Goal: Communication & Community: Answer question/provide support

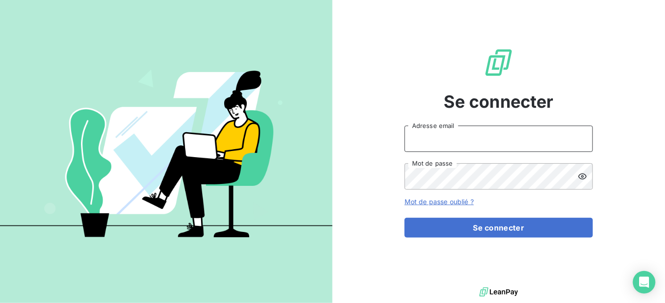
click at [418, 142] on input "Adresse email" at bounding box center [499, 139] width 188 height 26
type input "[EMAIL_ADDRESS][DOMAIN_NAME]"
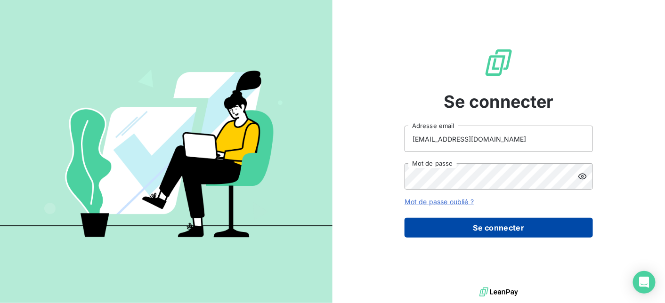
click at [464, 226] on button "Se connecter" at bounding box center [499, 228] width 188 height 20
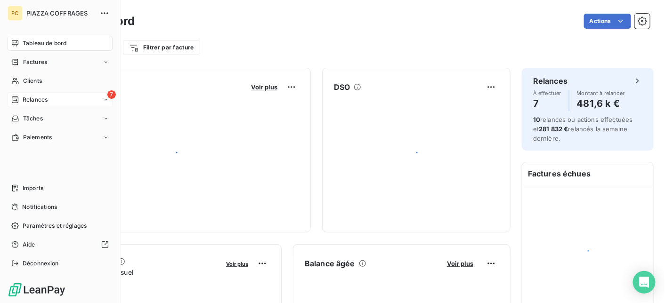
click at [28, 99] on span "Relances" at bounding box center [35, 100] width 25 height 8
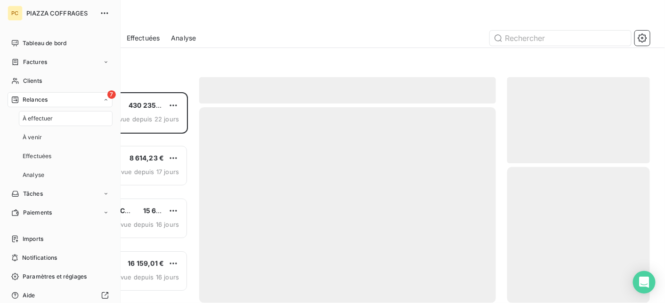
scroll to position [204, 136]
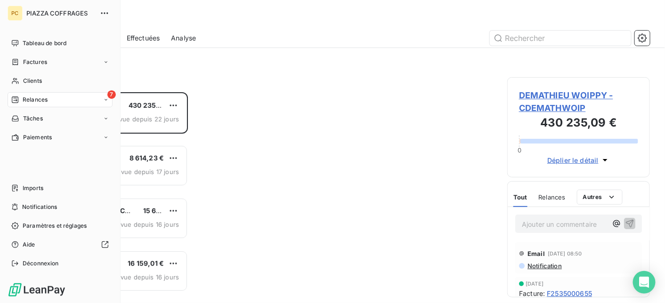
click at [29, 99] on span "Relances" at bounding box center [35, 100] width 25 height 8
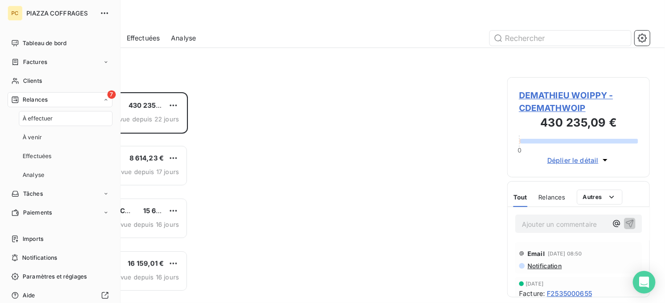
click at [43, 118] on span "À effectuer" at bounding box center [38, 118] width 31 height 8
click at [52, 44] on span "Tableau de bord" at bounding box center [45, 43] width 44 height 8
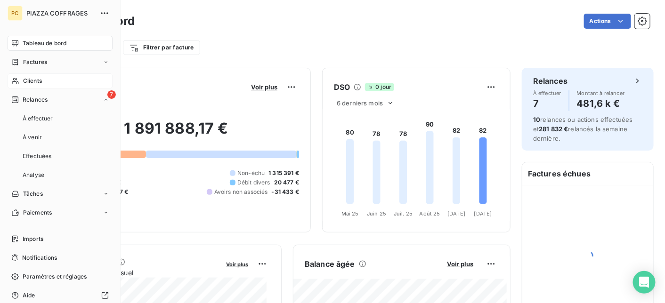
click at [40, 79] on span "Clients" at bounding box center [32, 81] width 19 height 8
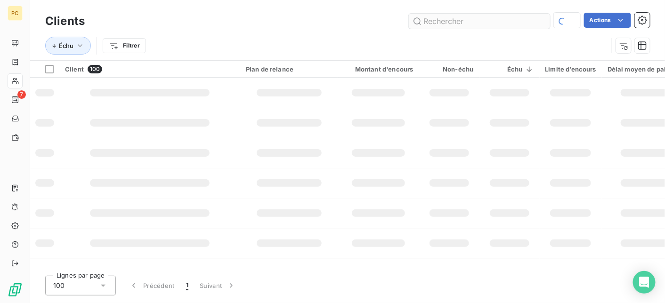
click at [436, 24] on input "text" at bounding box center [479, 21] width 141 height 15
type input "c"
click at [417, 21] on input "[PERSON_NAME]" at bounding box center [479, 21] width 141 height 15
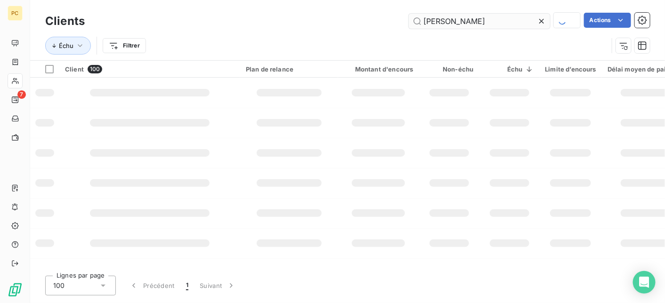
click at [417, 21] on input "[PERSON_NAME]" at bounding box center [479, 21] width 141 height 15
click at [412, 19] on input "[PERSON_NAME]" at bounding box center [479, 21] width 141 height 15
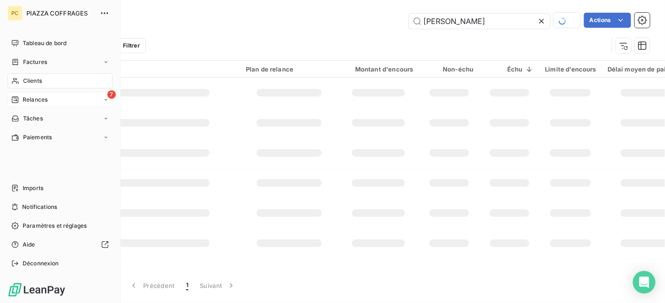
type input "[PERSON_NAME]"
click at [36, 101] on span "Relances" at bounding box center [35, 100] width 25 height 8
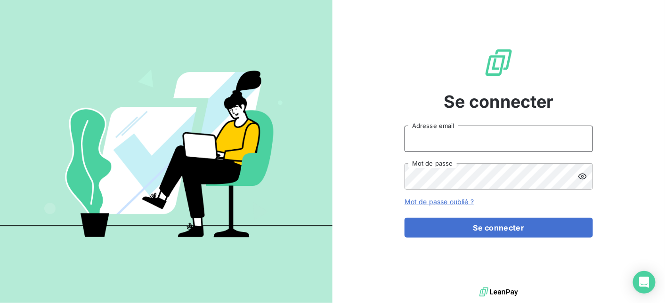
click at [431, 142] on input "Adresse email" at bounding box center [499, 139] width 188 height 26
type input "[EMAIL_ADDRESS][DOMAIN_NAME]"
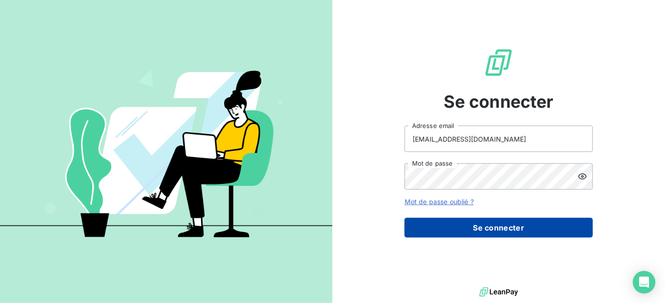
click at [484, 230] on button "Se connecter" at bounding box center [499, 228] width 188 height 20
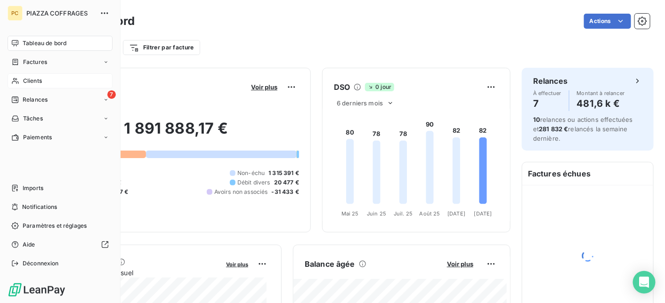
click at [32, 81] on span "Clients" at bounding box center [32, 81] width 19 height 8
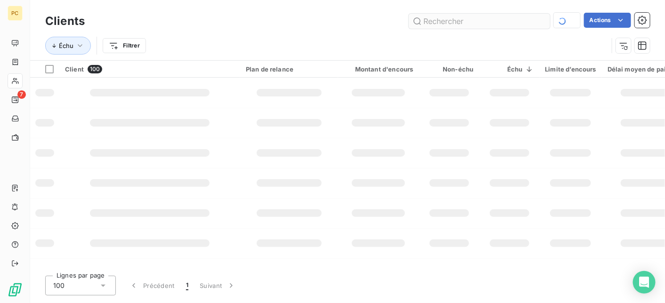
click at [439, 24] on input "text" at bounding box center [479, 21] width 141 height 15
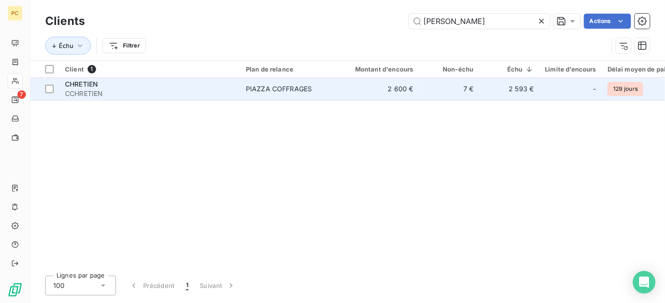
type input "[PERSON_NAME]"
click at [348, 90] on td "2 600 €" at bounding box center [378, 89] width 81 height 23
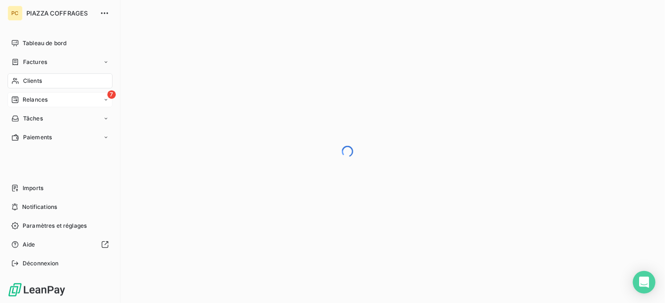
click at [21, 100] on div "Relances" at bounding box center [29, 100] width 36 height 8
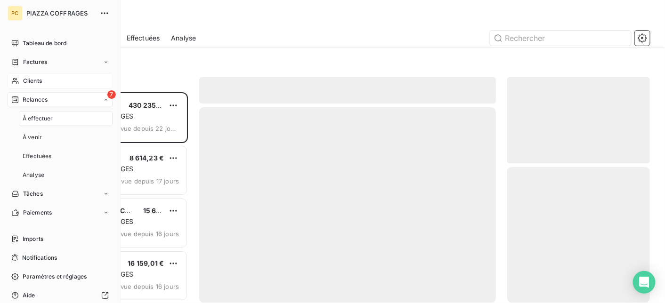
scroll to position [204, 136]
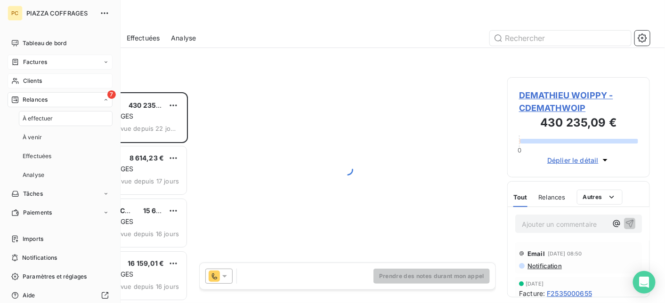
click at [34, 62] on span "Factures" at bounding box center [35, 62] width 24 height 8
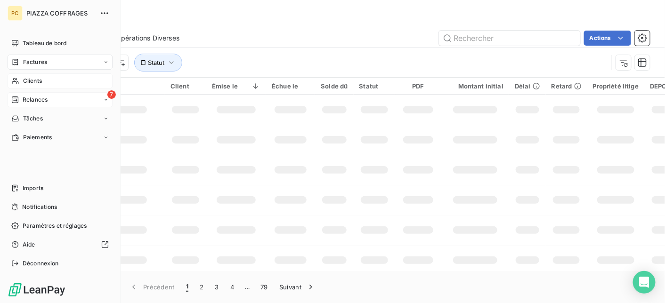
click at [32, 100] on span "Relances" at bounding box center [35, 100] width 25 height 8
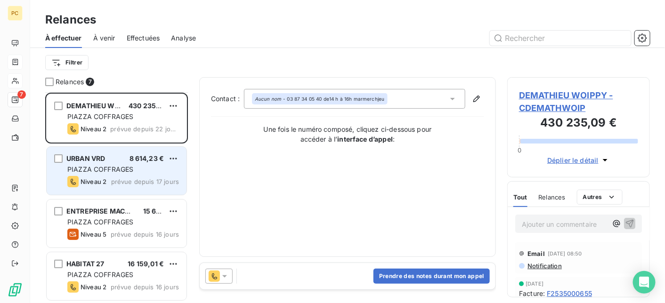
scroll to position [94, 0]
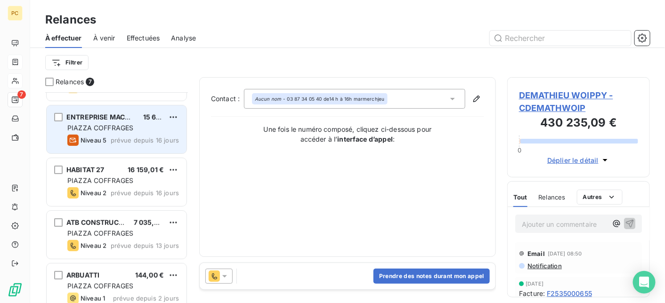
click at [123, 135] on div "Niveau 5 prévue depuis 16 jours" at bounding box center [123, 140] width 112 height 11
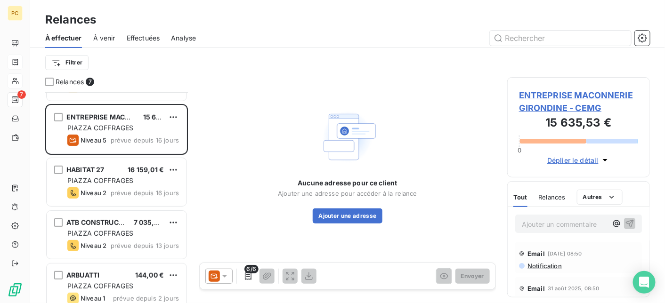
click at [564, 158] on span "Déplier le détail" at bounding box center [572, 160] width 51 height 10
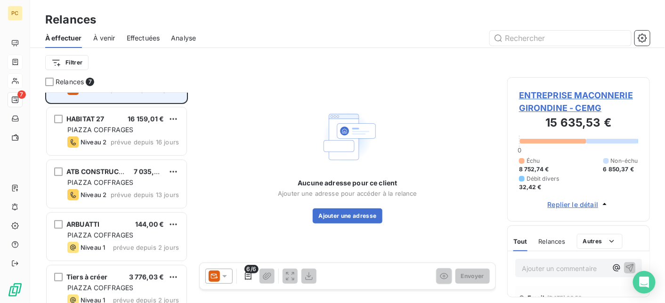
scroll to position [158, 0]
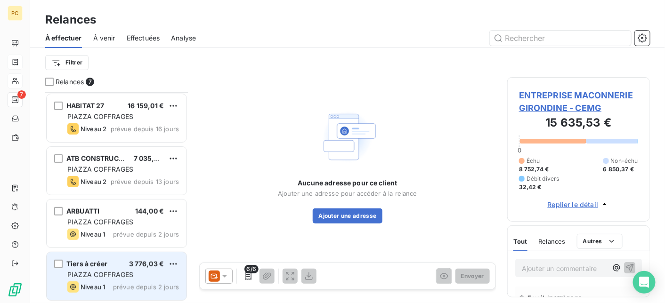
click at [140, 276] on div "PIAZZA COFFRAGES" at bounding box center [123, 274] width 112 height 9
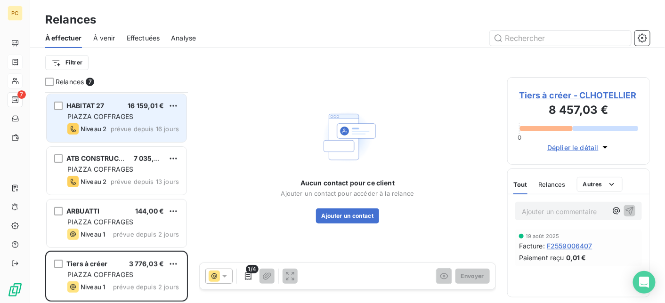
click at [129, 119] on span "PIAZZA COFFRAGES" at bounding box center [100, 117] width 66 height 8
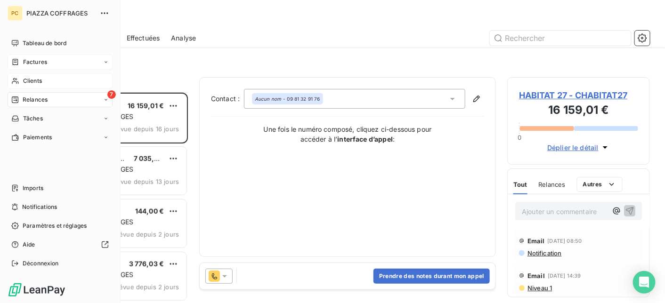
click at [32, 82] on span "Clients" at bounding box center [32, 81] width 19 height 8
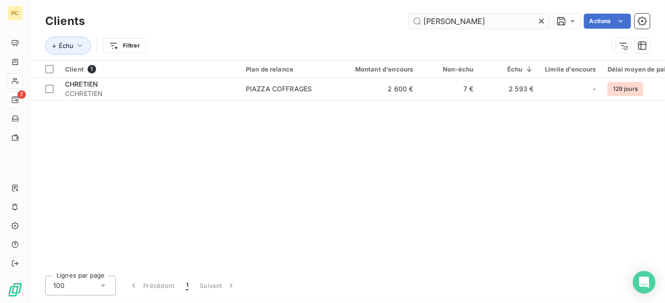
drag, startPoint x: 458, startPoint y: 22, endPoint x: 418, endPoint y: 17, distance: 39.8
click at [421, 22] on input "[PERSON_NAME]" at bounding box center [479, 21] width 141 height 15
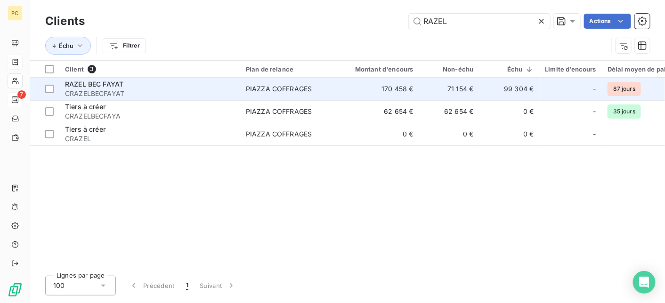
type input "RAZEL"
click at [286, 86] on div "PIAZZA COFFRAGES" at bounding box center [279, 88] width 66 height 9
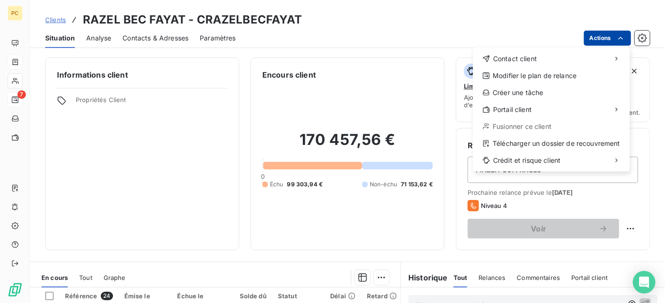
click at [625, 41] on html "PC 7 Clients RAZEL BEC FAYAT - CRAZELBECFAYAT Situation Analyse Contacts & Adre…" at bounding box center [332, 151] width 665 height 303
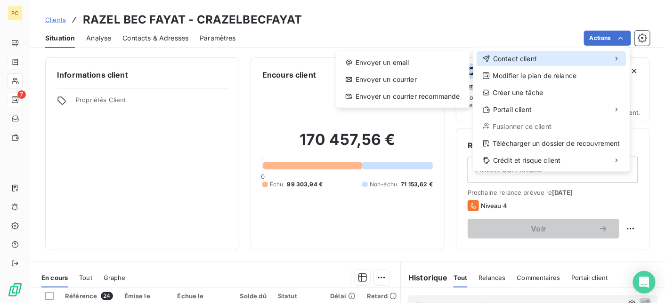
click at [526, 61] on span "Contact client" at bounding box center [515, 58] width 44 height 9
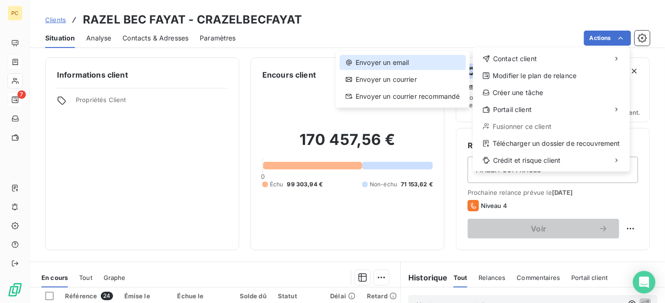
click at [403, 60] on div "Envoyer un email" at bounding box center [403, 62] width 126 height 15
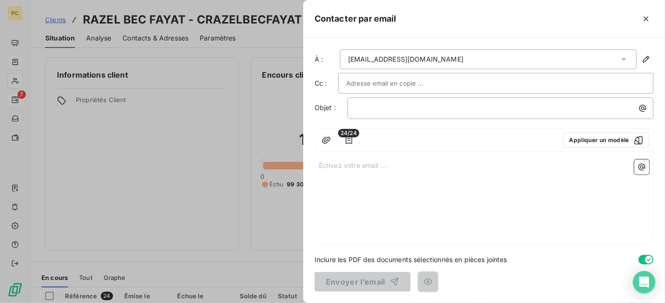
click at [389, 82] on input "text" at bounding box center [396, 83] width 101 height 14
click at [357, 85] on input "text" at bounding box center [396, 83] width 101 height 14
type input "E"
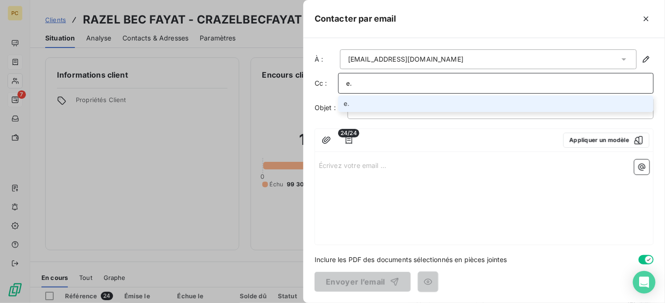
type input "e"
type input "[EMAIL_ADDRESS][DOMAIN_NAME]"
click at [391, 106] on li "[EMAIL_ADDRESS][DOMAIN_NAME]" at bounding box center [496, 104] width 316 height 16
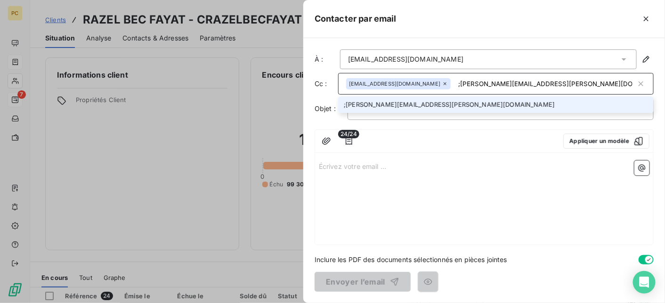
type input ";[PERSON_NAME][EMAIL_ADDRESS][PERSON_NAME][DOMAIN_NAME]"
click at [407, 107] on li ";[PERSON_NAME][EMAIL_ADDRESS][PERSON_NAME][DOMAIN_NAME]" at bounding box center [496, 105] width 316 height 16
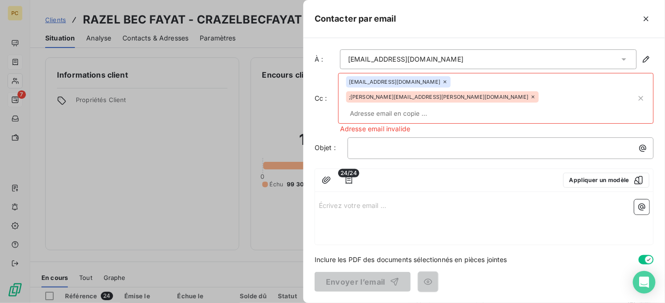
click at [530, 94] on icon at bounding box center [533, 97] width 6 height 6
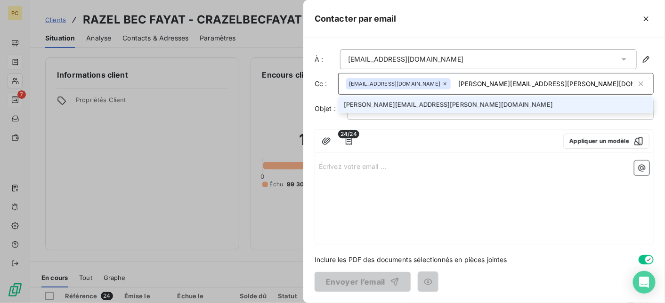
type input "[PERSON_NAME][EMAIL_ADDRESS][PERSON_NAME][DOMAIN_NAME]"
click at [400, 105] on li "[PERSON_NAME][EMAIL_ADDRESS][PERSON_NAME][DOMAIN_NAME]" at bounding box center [496, 105] width 316 height 16
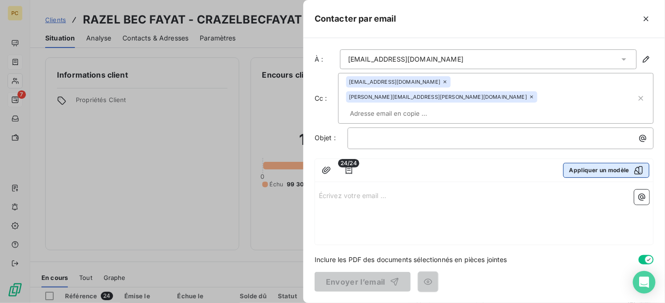
click at [595, 163] on button "Appliquer un modèle" at bounding box center [606, 170] width 86 height 15
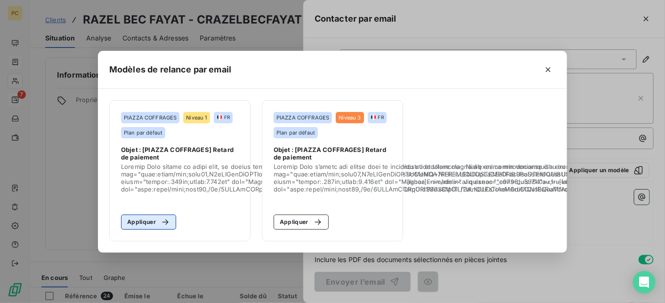
click at [150, 219] on button "Appliquer" at bounding box center [148, 222] width 55 height 15
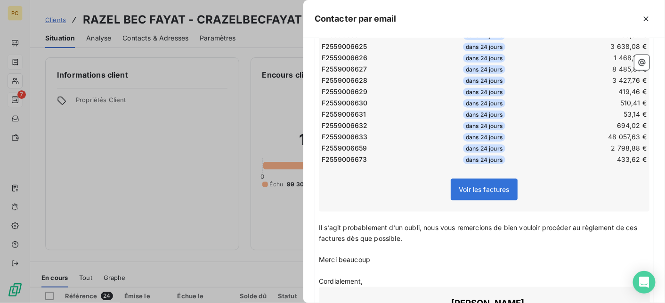
scroll to position [538, 0]
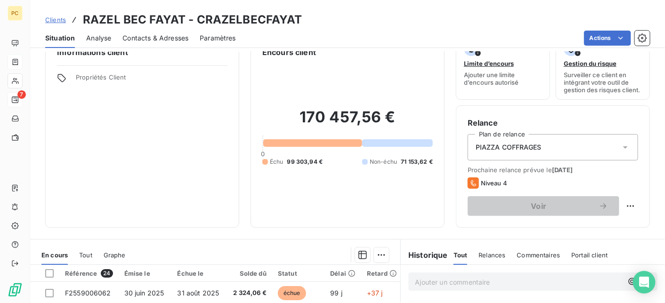
scroll to position [0, 0]
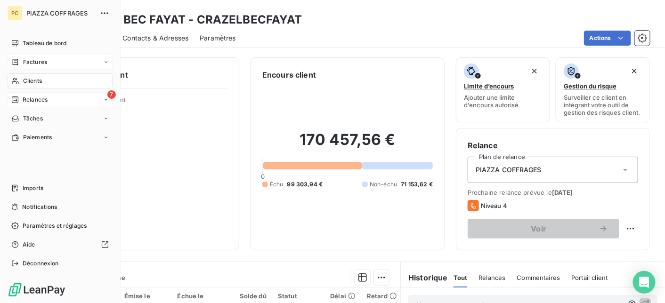
click at [36, 101] on span "Relances" at bounding box center [35, 100] width 25 height 8
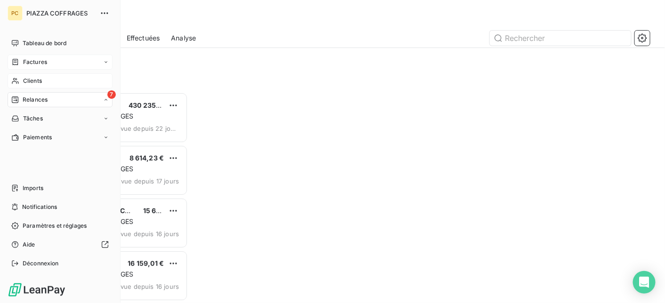
scroll to position [204, 136]
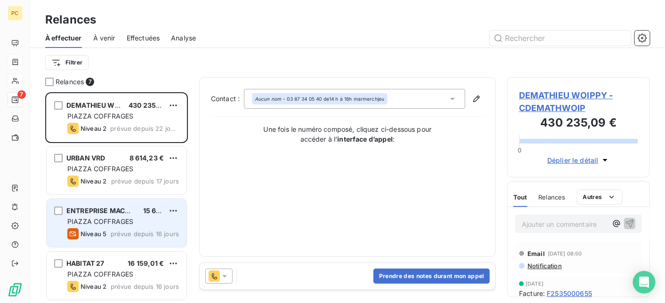
click at [125, 218] on span "PIAZZA COFFRAGES" at bounding box center [100, 222] width 66 height 8
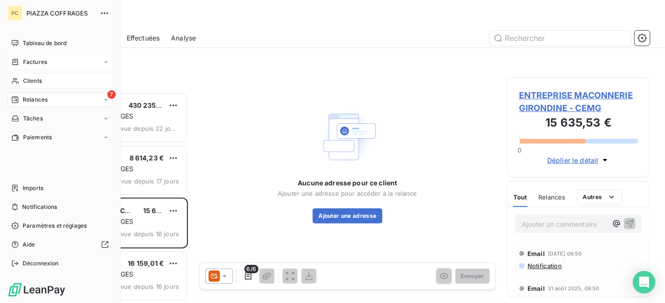
click at [29, 79] on span "Clients" at bounding box center [32, 81] width 19 height 8
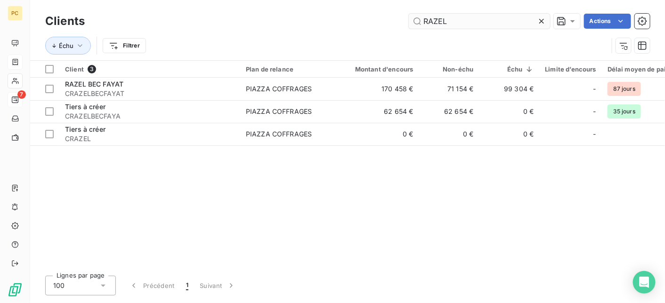
drag, startPoint x: 453, startPoint y: 22, endPoint x: 414, endPoint y: 22, distance: 39.1
click at [414, 22] on input "RAZEL" at bounding box center [479, 21] width 141 height 15
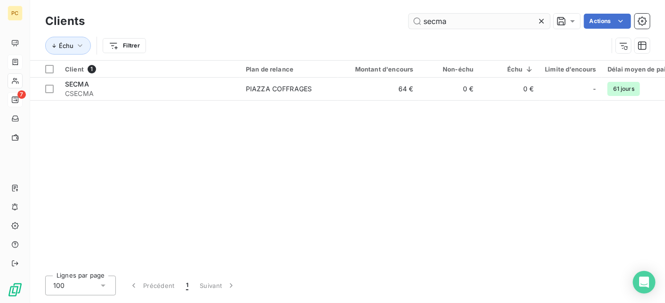
type input "secma"
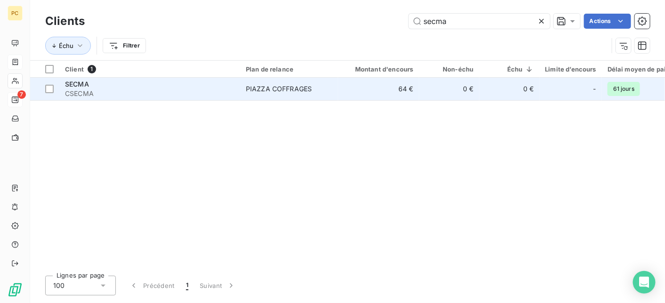
click at [367, 91] on td "64 €" at bounding box center [378, 89] width 81 height 23
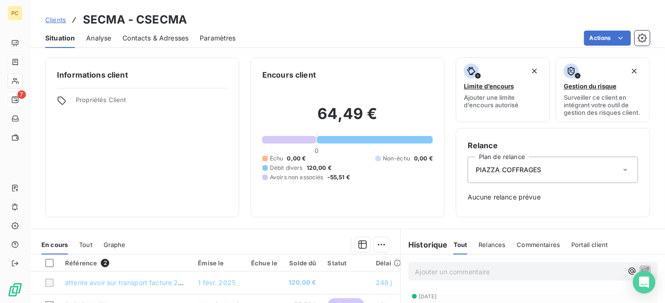
click at [144, 40] on span "Contacts & Adresses" at bounding box center [155, 37] width 66 height 9
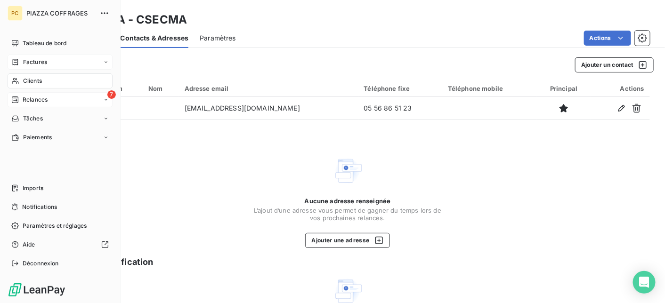
click at [41, 102] on span "Relances" at bounding box center [35, 100] width 25 height 8
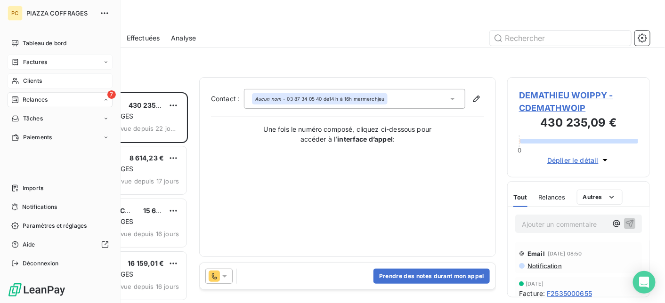
scroll to position [204, 136]
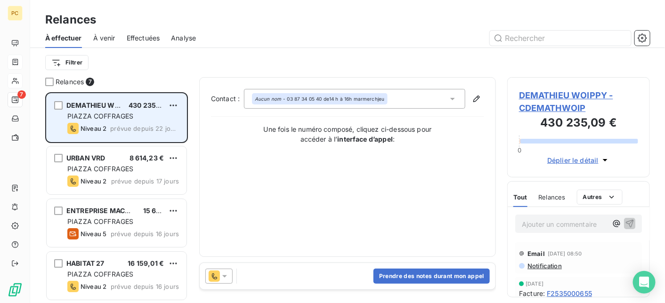
click at [153, 114] on div "PIAZZA COFFRAGES" at bounding box center [123, 116] width 112 height 9
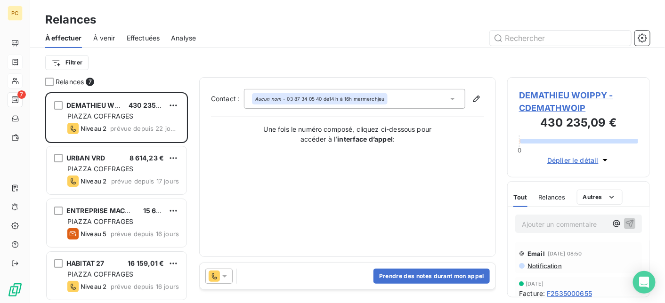
click at [569, 160] on span "Déplier le détail" at bounding box center [572, 160] width 51 height 10
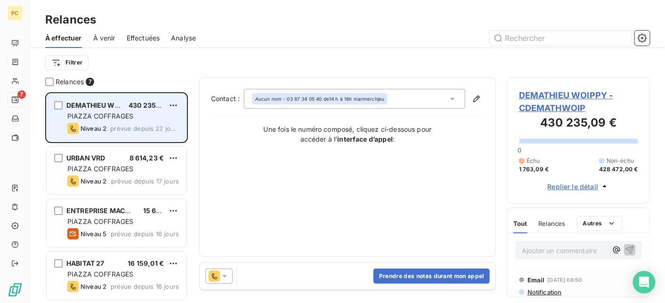
click at [142, 126] on span "prévue depuis 22 jours" at bounding box center [144, 129] width 69 height 8
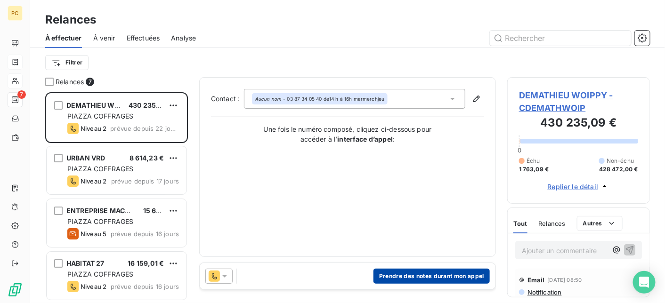
click at [409, 277] on button "Prendre des notes durant mon appel" at bounding box center [431, 276] width 116 height 15
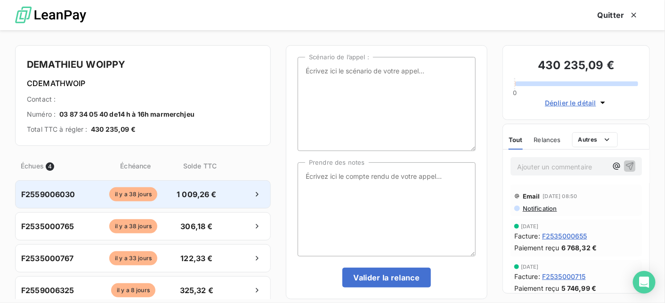
click at [54, 192] on span "F2559006030" at bounding box center [48, 194] width 54 height 11
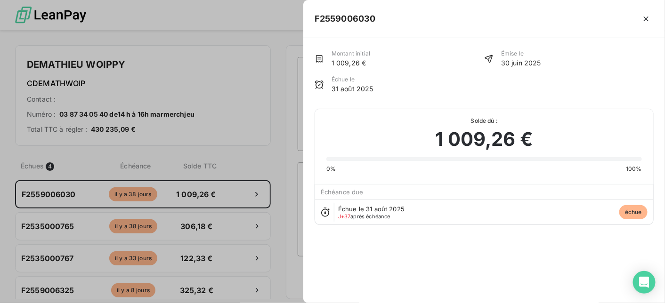
click at [356, 214] on span "J+37 après échéance" at bounding box center [364, 217] width 52 height 6
click at [568, 213] on div "Échue le 31 août 2025 J+37 après échéance échue" at bounding box center [484, 212] width 338 height 25
click at [136, 193] on div at bounding box center [332, 151] width 665 height 303
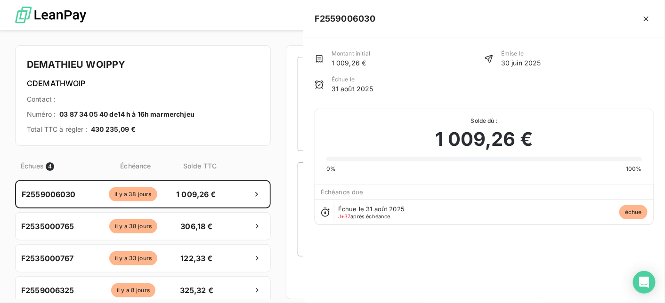
click at [136, 193] on div at bounding box center [332, 151] width 665 height 303
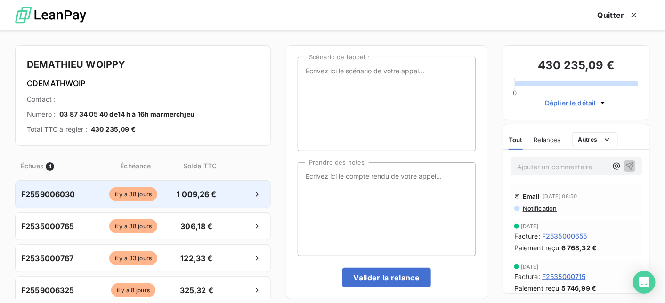
click at [87, 197] on div "F2559006030" at bounding box center [57, 194] width 73 height 11
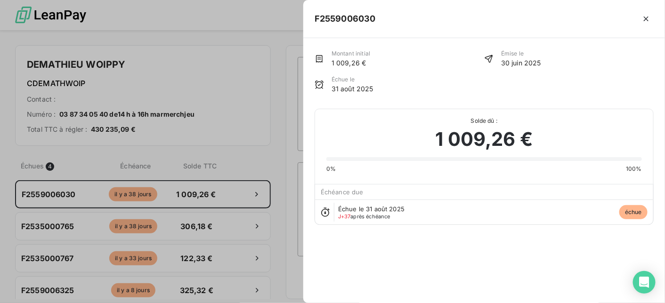
click at [87, 196] on div at bounding box center [332, 151] width 665 height 303
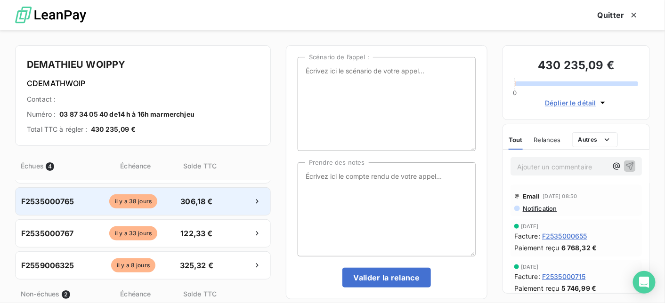
scroll to position [0, 0]
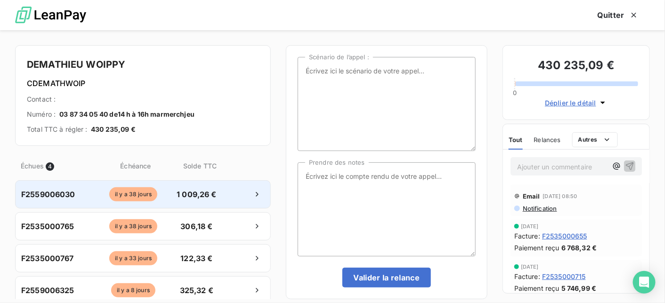
click at [181, 196] on span "1 009,26 €" at bounding box center [196, 194] width 49 height 11
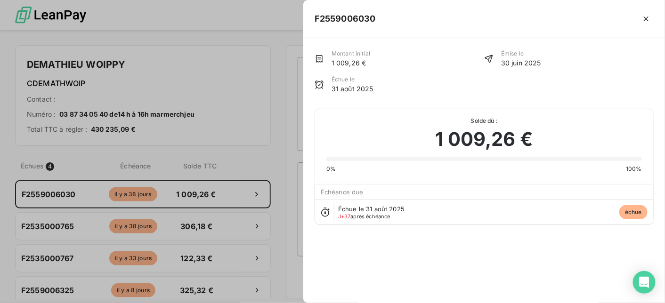
click at [158, 64] on div at bounding box center [332, 151] width 665 height 303
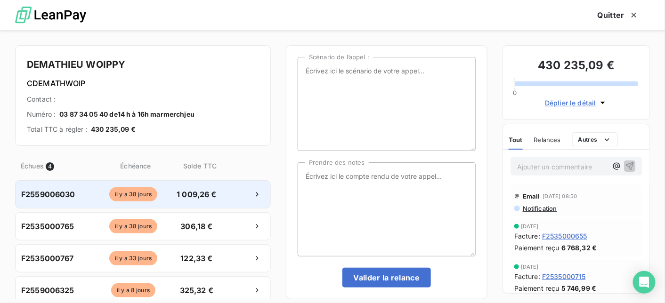
click at [172, 197] on span "1 009,26 €" at bounding box center [196, 194] width 49 height 11
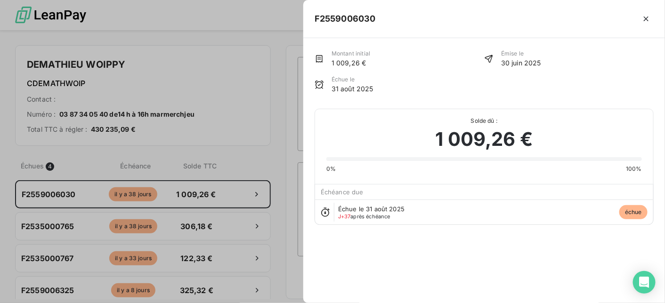
click at [223, 75] on div at bounding box center [332, 151] width 665 height 303
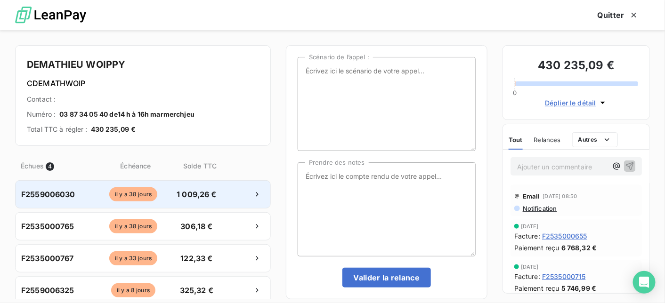
click at [223, 196] on div at bounding box center [243, 194] width 41 height 15
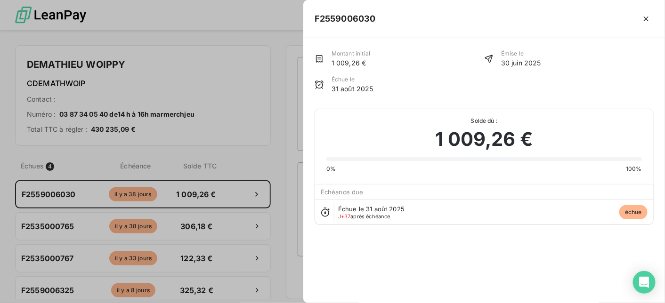
click at [264, 295] on div at bounding box center [332, 151] width 665 height 303
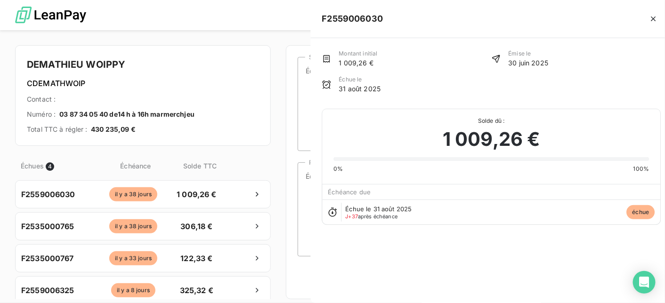
click at [264, 295] on div at bounding box center [332, 151] width 665 height 303
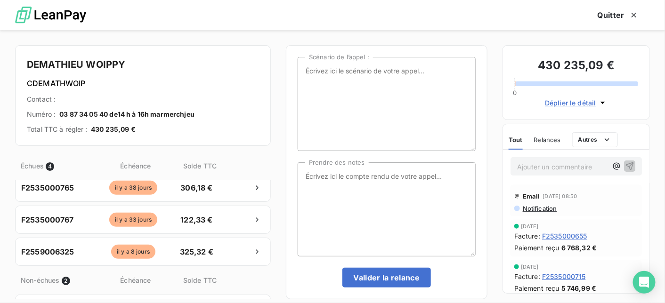
scroll to position [32, 0]
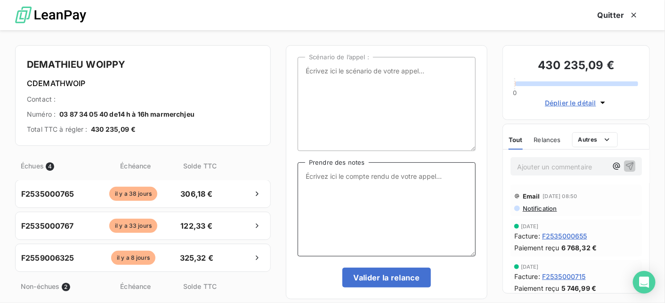
click at [338, 177] on textarea "Prendre des notes" at bounding box center [387, 209] width 178 height 94
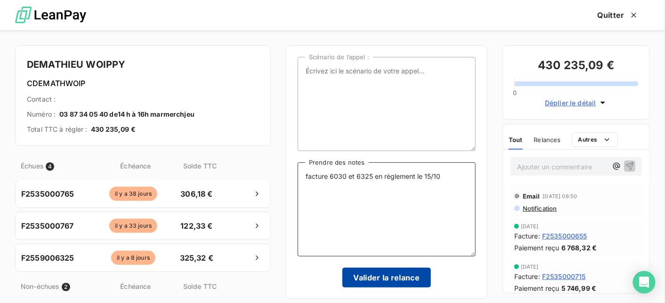
type textarea "facture 6030 et 6325 en règlement le 15/10"
click at [411, 280] on button "Valider la relance" at bounding box center [386, 278] width 89 height 20
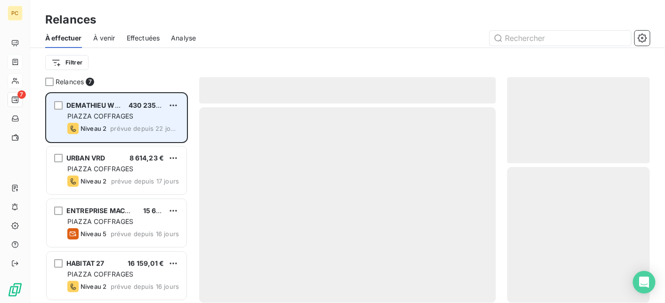
click at [138, 122] on div "DEMATHIEU WOIPPY 430 235,09 € PIAZZA COFFRAGES Niveau 2 prévue depuis 22 jours" at bounding box center [117, 118] width 140 height 48
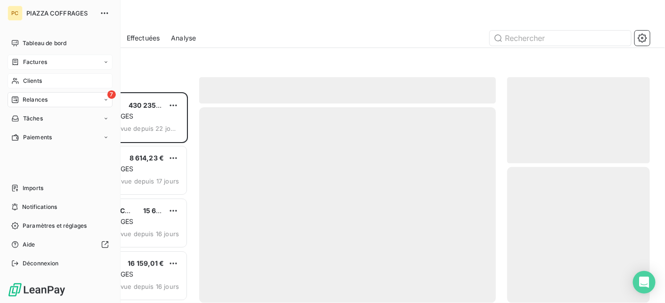
click at [29, 98] on span "Relances" at bounding box center [35, 100] width 25 height 8
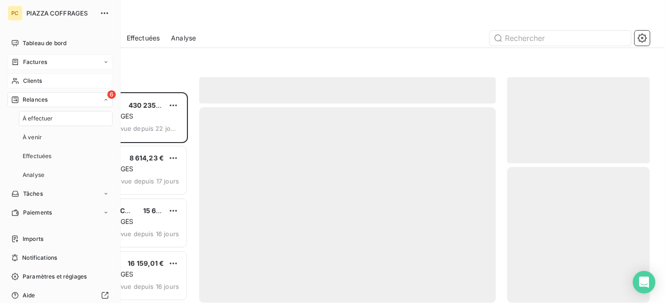
click at [29, 98] on span "Relances" at bounding box center [35, 100] width 25 height 8
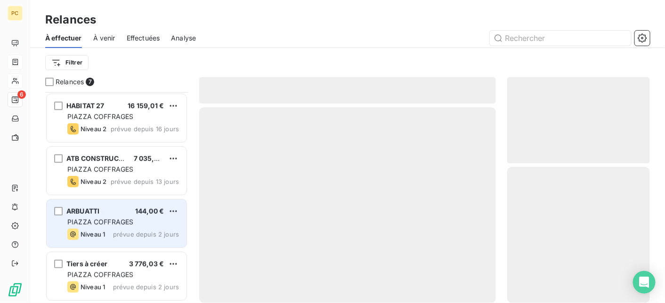
scroll to position [0, 0]
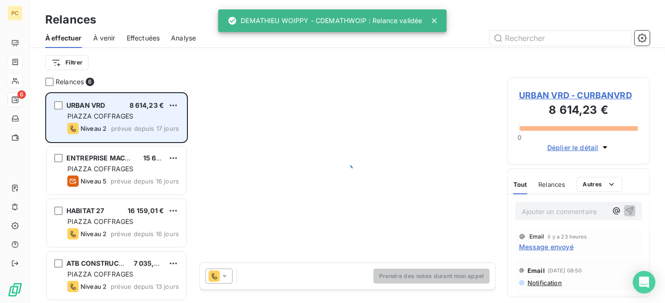
click at [107, 123] on div "Niveau 2 prévue depuis 17 jours" at bounding box center [123, 128] width 112 height 11
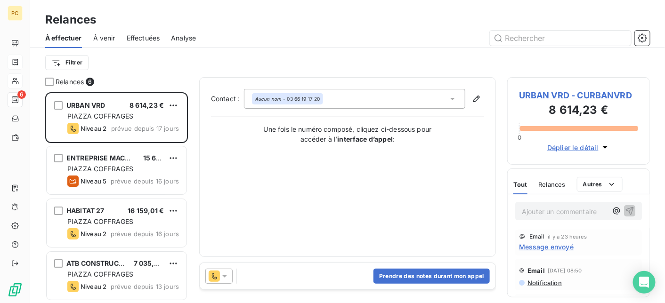
click at [586, 148] on span "Déplier le détail" at bounding box center [572, 148] width 51 height 10
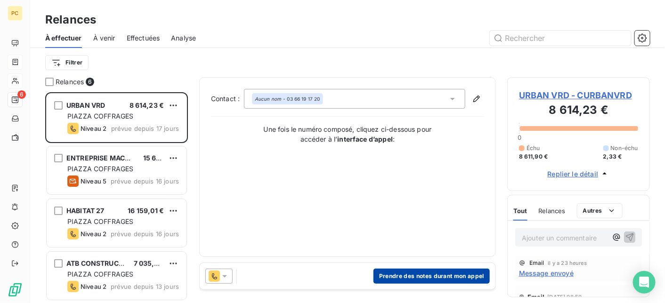
click at [431, 275] on button "Prendre des notes durant mon appel" at bounding box center [431, 276] width 116 height 15
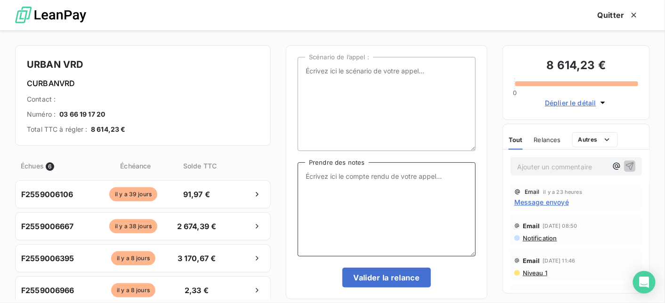
click at [324, 178] on textarea "Prendre des notes" at bounding box center [387, 209] width 178 height 94
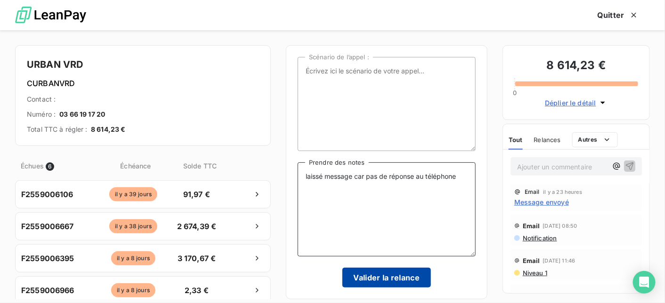
type textarea "laissé message car pas de réponse au téléphone"
click at [397, 282] on button "Valider la relance" at bounding box center [386, 278] width 89 height 20
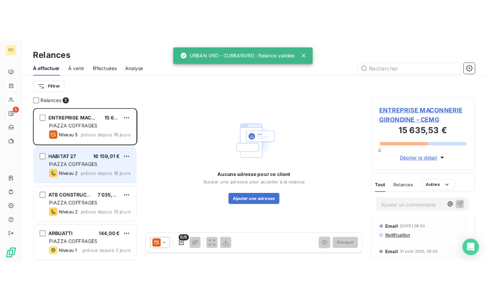
scroll to position [53, 0]
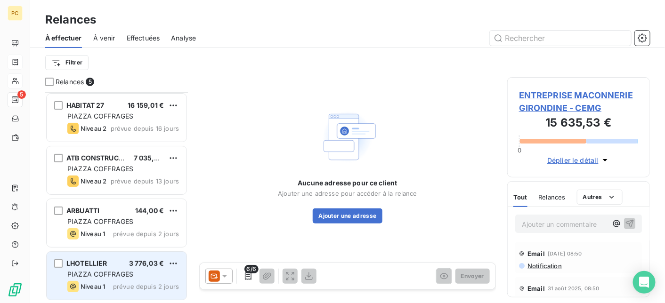
click at [127, 276] on span "PIAZZA COFFRAGES" at bounding box center [100, 274] width 66 height 8
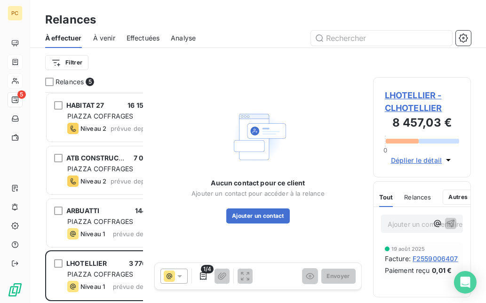
scroll to position [204, 91]
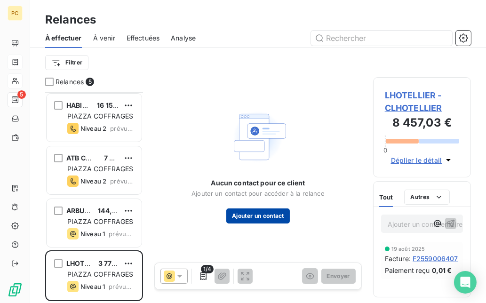
click at [264, 213] on button "Ajouter un contact" at bounding box center [259, 216] width 64 height 15
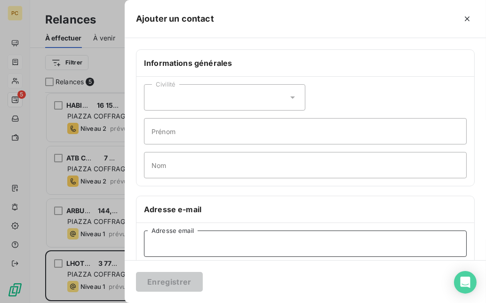
paste input "[EMAIL_ADDRESS][DOMAIN_NAME]"
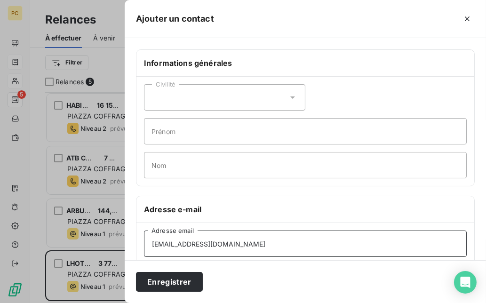
scroll to position [188, 0]
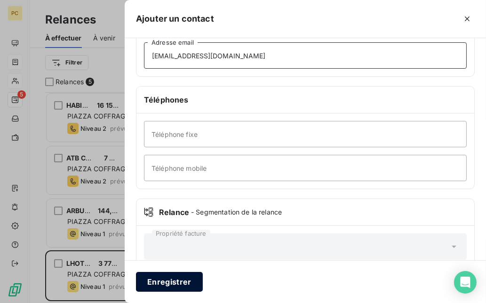
type input "[EMAIL_ADDRESS][DOMAIN_NAME]"
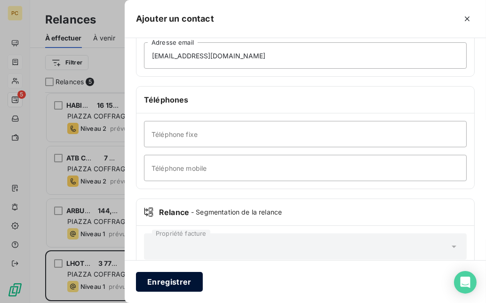
click at [183, 285] on button "Enregistrer" at bounding box center [169, 282] width 67 height 20
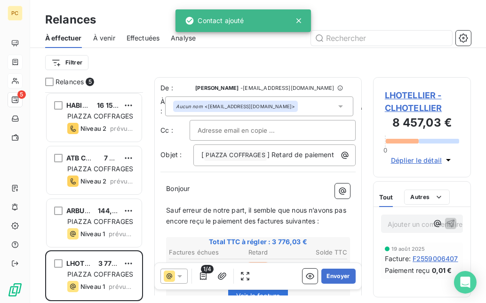
scroll to position [204, 91]
click at [338, 269] on button "Envoyer" at bounding box center [339, 276] width 34 height 15
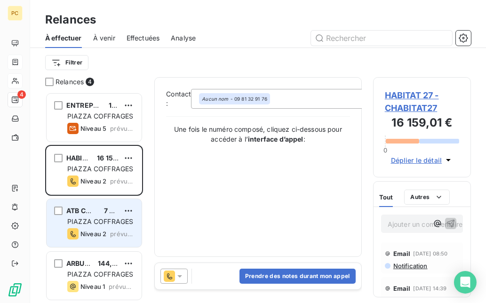
click at [118, 233] on span "prévue depuis 13 jours" at bounding box center [122, 234] width 24 height 8
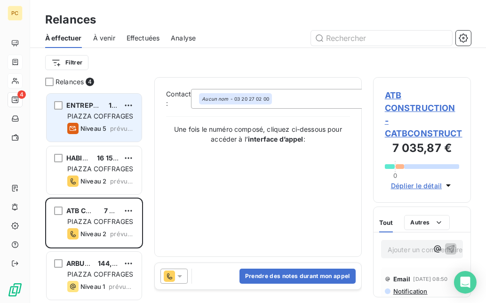
click at [102, 113] on span "PIAZZA COFFRAGES" at bounding box center [100, 116] width 66 height 8
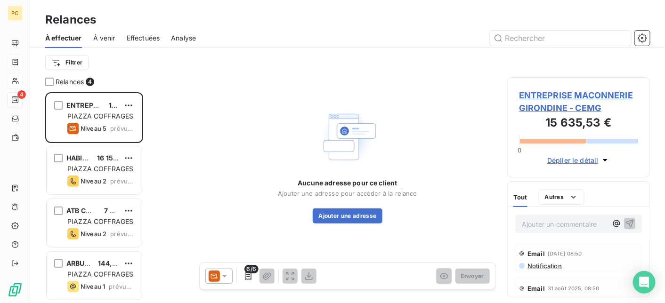
scroll to position [204, 136]
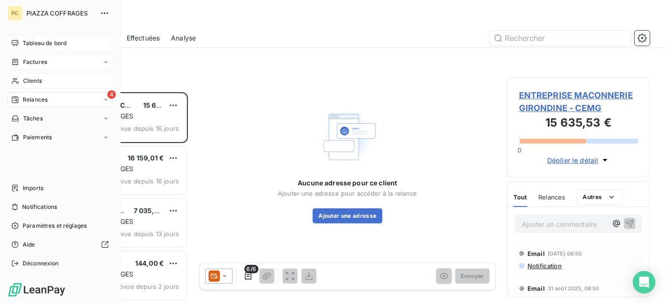
click at [42, 45] on span "Tableau de bord" at bounding box center [45, 43] width 44 height 8
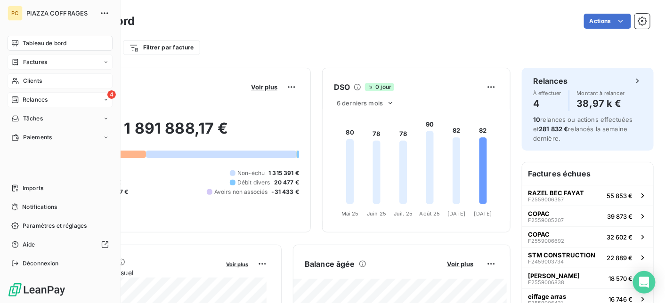
click at [39, 81] on span "Clients" at bounding box center [32, 81] width 19 height 8
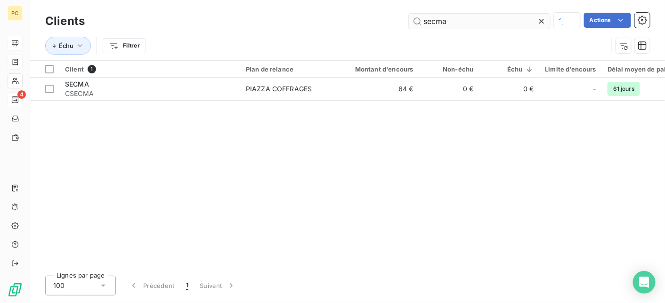
drag, startPoint x: 452, startPoint y: 22, endPoint x: 415, endPoint y: 21, distance: 36.7
click at [415, 21] on input "secma" at bounding box center [479, 21] width 141 height 15
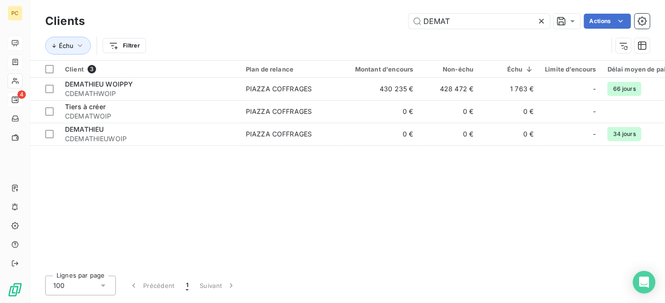
type input "DEMAT"
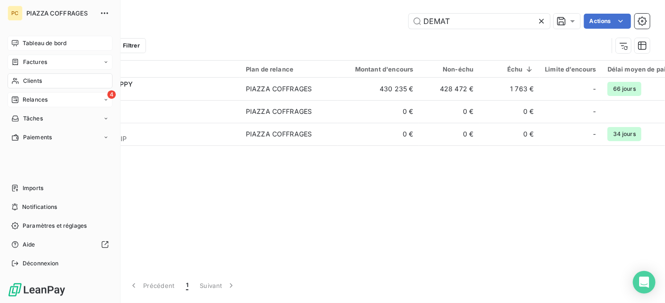
click at [24, 100] on span "Relances" at bounding box center [35, 100] width 25 height 8
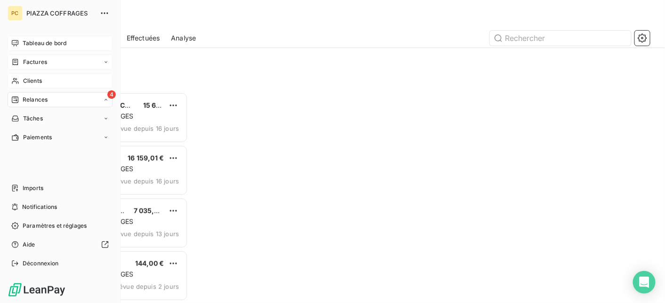
scroll to position [204, 136]
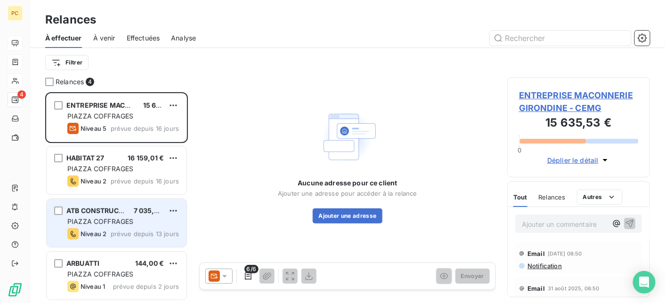
drag, startPoint x: 145, startPoint y: 227, endPoint x: 181, endPoint y: 227, distance: 35.8
click at [145, 227] on div "ATB CONSTRUCTION 7 035,87 € PIAZZA COFFRAGES Niveau 2 prévue depuis 13 jours" at bounding box center [117, 223] width 140 height 48
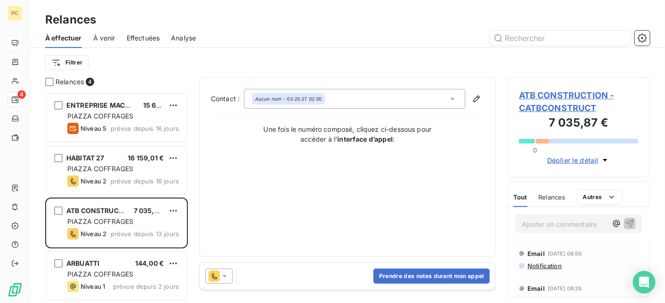
click at [578, 156] on span "Déplier le détail" at bounding box center [572, 160] width 51 height 10
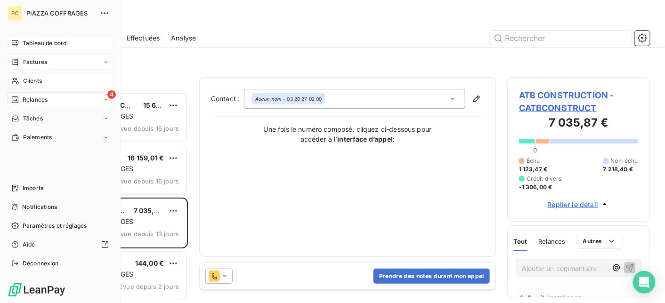
click at [39, 45] on span "Tableau de bord" at bounding box center [45, 43] width 44 height 8
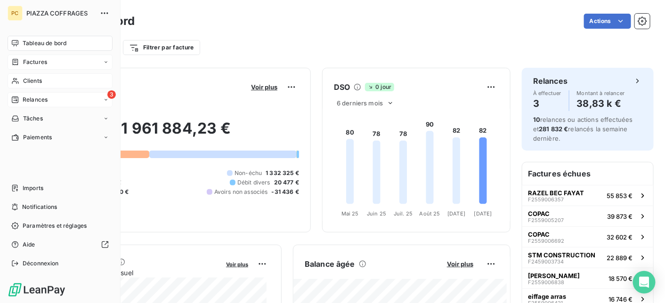
click at [26, 102] on span "Relances" at bounding box center [35, 100] width 25 height 8
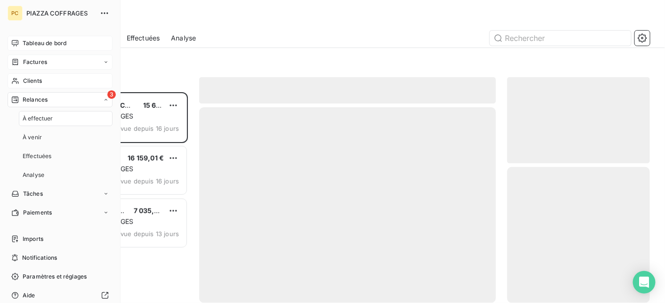
scroll to position [204, 136]
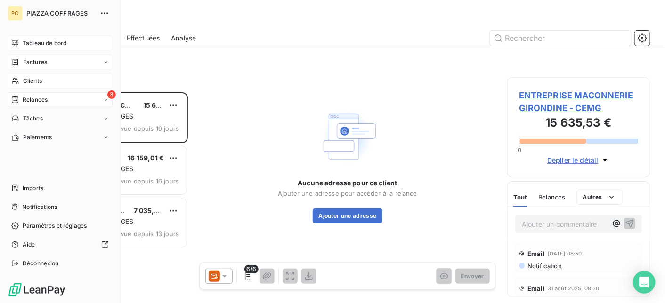
click at [37, 47] on span "Tableau de bord" at bounding box center [45, 43] width 44 height 8
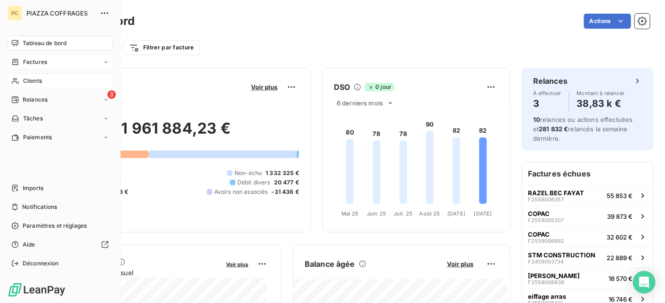
drag, startPoint x: 24, startPoint y: 105, endPoint x: 34, endPoint y: 98, distance: 11.2
click at [34, 98] on span "Relances" at bounding box center [35, 100] width 25 height 8
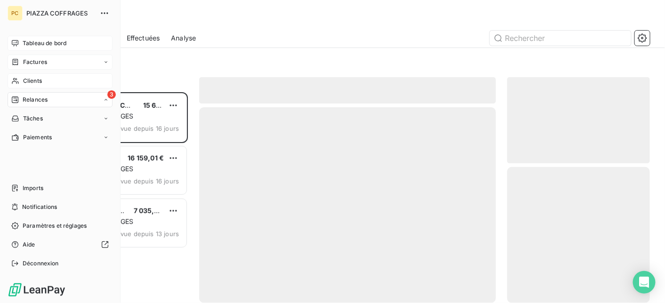
scroll to position [204, 136]
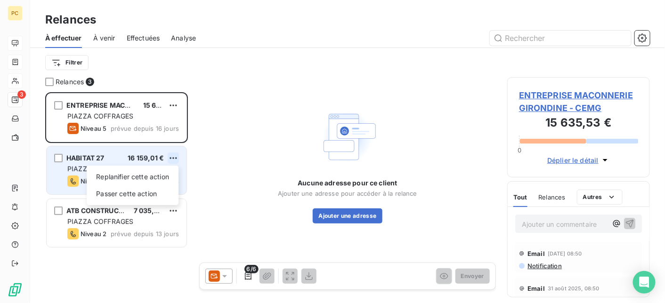
click at [175, 158] on html "PC 3 Relances À effectuer À venir Effectuées Analyse Filtrer Relances 3 ENTREPR…" at bounding box center [332, 151] width 665 height 303
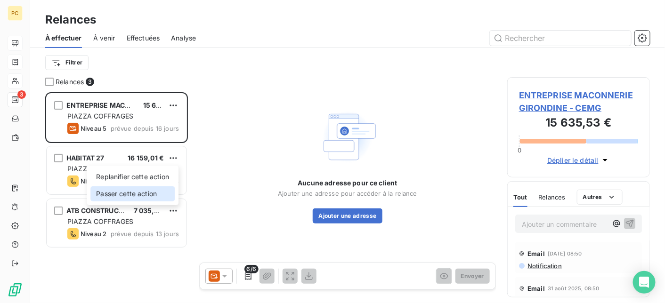
click at [152, 194] on div "Passer cette action" at bounding box center [132, 193] width 84 height 15
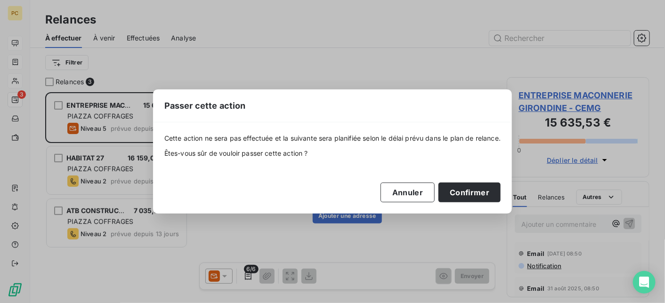
click at [103, 168] on div "Passer cette action Cette action ne sera pas effectuée et la suivante sera plan…" at bounding box center [332, 151] width 665 height 303
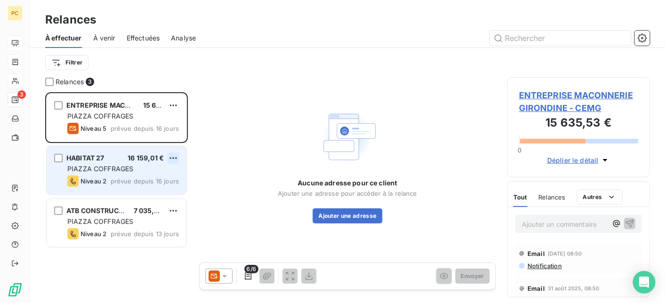
click at [172, 156] on html "PC 3 Relances À effectuer À venir Effectuées Analyse Filtrer Relances 3 ENTREPR…" at bounding box center [332, 151] width 665 height 303
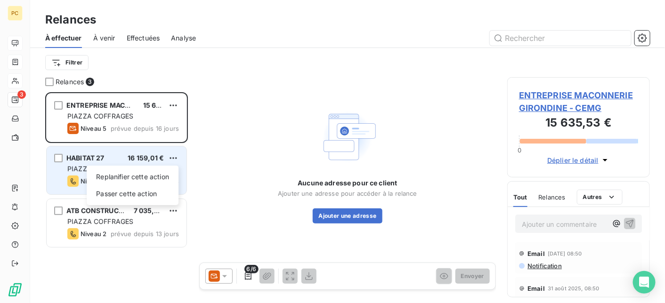
click at [119, 165] on html "PC 3 Relances À effectuer À venir Effectuées Analyse Filtrer Relances 3 ENTREPR…" at bounding box center [332, 151] width 665 height 303
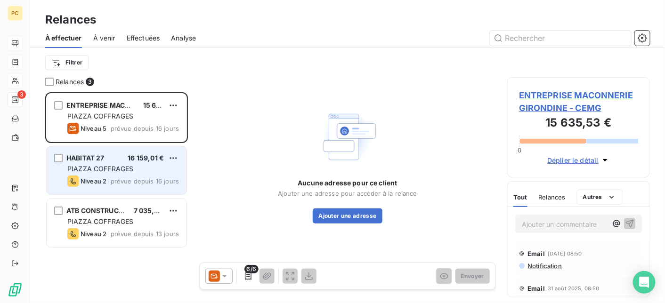
click at [124, 166] on span "PIAZZA COFFRAGES" at bounding box center [100, 169] width 66 height 8
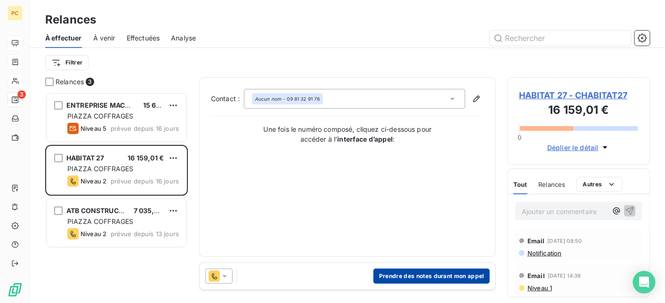
click at [408, 276] on button "Prendre des notes durant mon appel" at bounding box center [431, 276] width 116 height 15
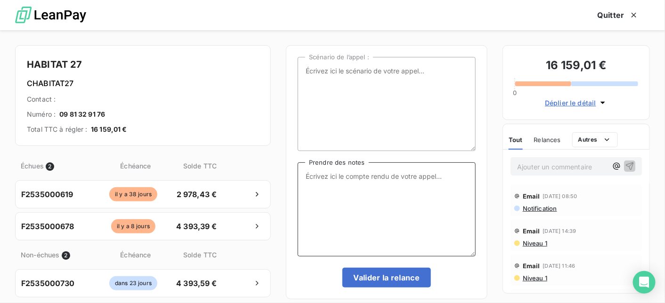
click at [335, 185] on textarea "Prendre des notes" at bounding box center [387, 209] width 178 height 94
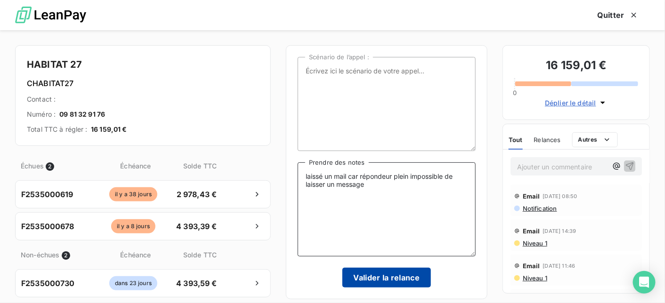
type textarea "laissé un mail car répondeur plein impossible de laisser un message"
click at [391, 279] on button "Valider la relance" at bounding box center [386, 278] width 89 height 20
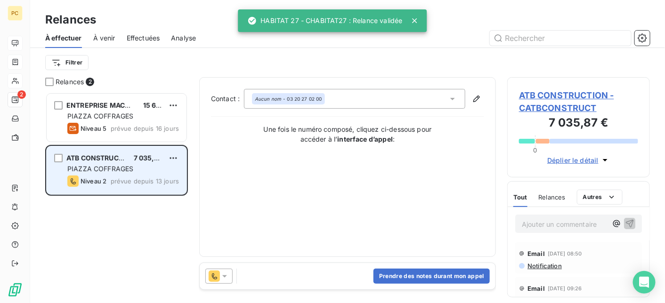
click at [128, 177] on div "Niveau 2 prévue depuis 13 jours" at bounding box center [123, 181] width 112 height 11
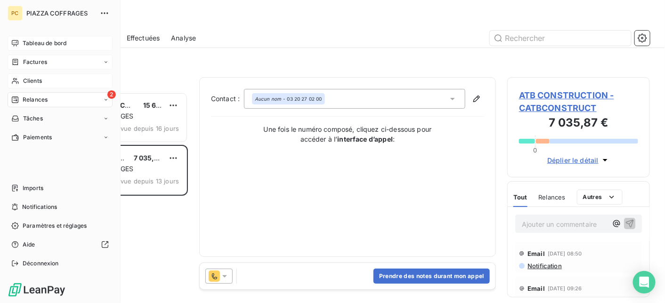
click at [30, 81] on span "Clients" at bounding box center [32, 81] width 19 height 8
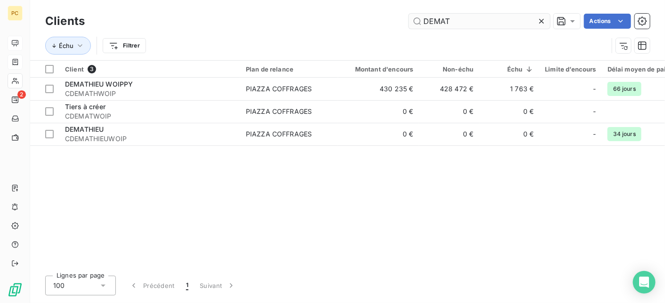
drag, startPoint x: 453, startPoint y: 19, endPoint x: 420, endPoint y: 21, distance: 32.6
click at [420, 21] on input "DEMAT" at bounding box center [479, 21] width 141 height 15
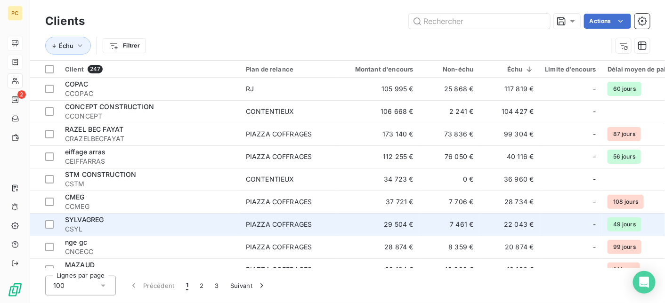
click at [96, 226] on span "CSYL" at bounding box center [150, 229] width 170 height 9
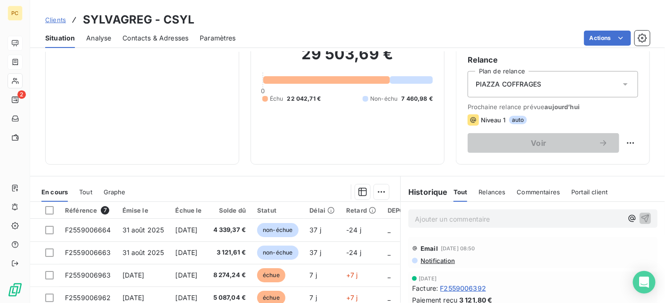
scroll to position [94, 0]
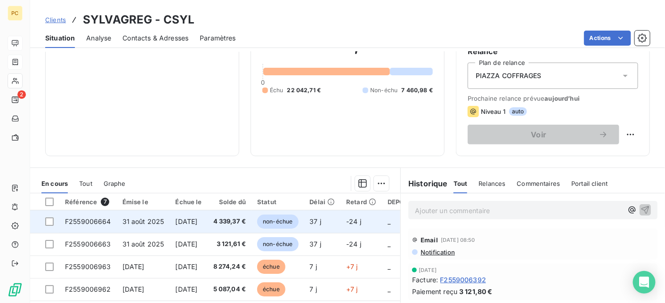
click at [197, 224] on span "[DATE]" at bounding box center [186, 222] width 22 height 8
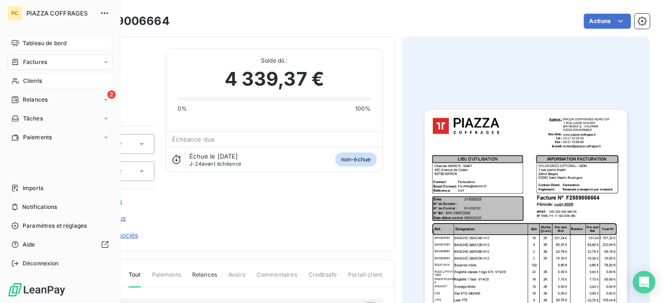
click at [33, 81] on span "Clients" at bounding box center [32, 81] width 19 height 8
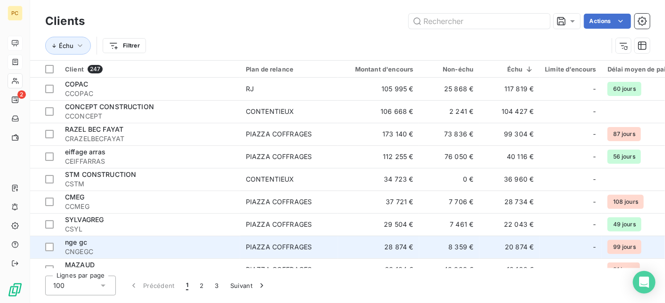
click at [152, 246] on div "nge gc" at bounding box center [150, 242] width 170 height 9
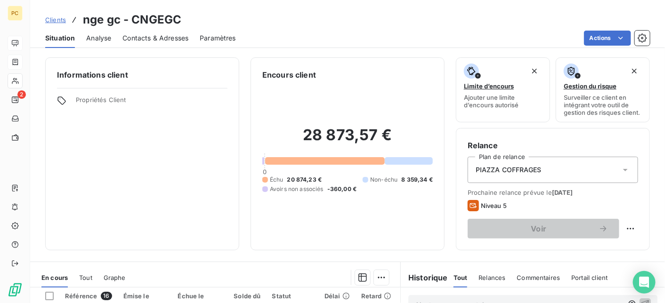
click at [167, 36] on span "Contacts & Adresses" at bounding box center [155, 37] width 66 height 9
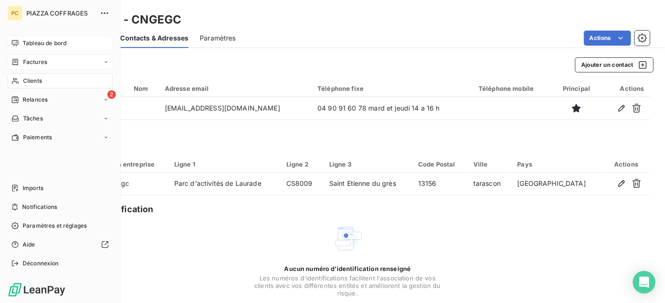
click at [27, 97] on span "Relances" at bounding box center [35, 100] width 25 height 8
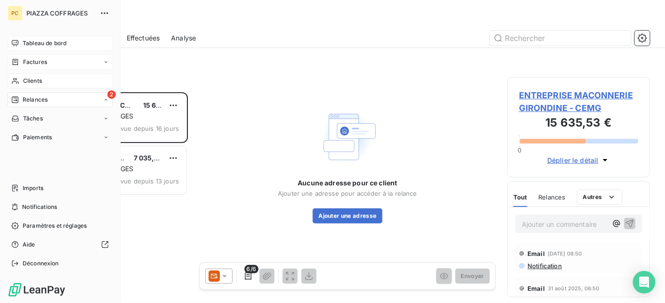
scroll to position [204, 136]
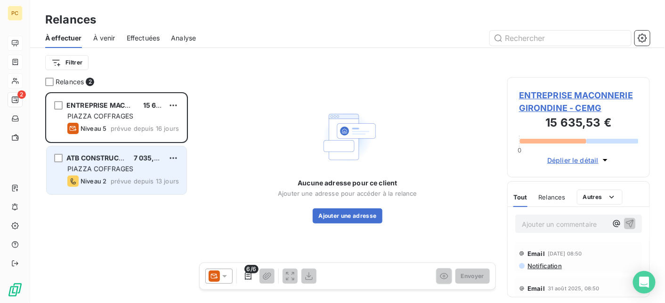
click at [137, 170] on div "PIAZZA COFFRAGES" at bounding box center [123, 168] width 112 height 9
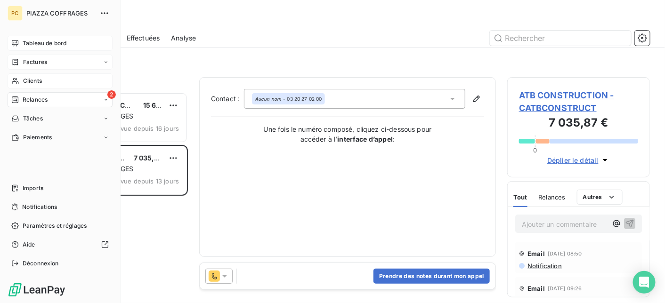
click at [40, 45] on span "Tableau de bord" at bounding box center [45, 43] width 44 height 8
